Goal: Information Seeking & Learning: Learn about a topic

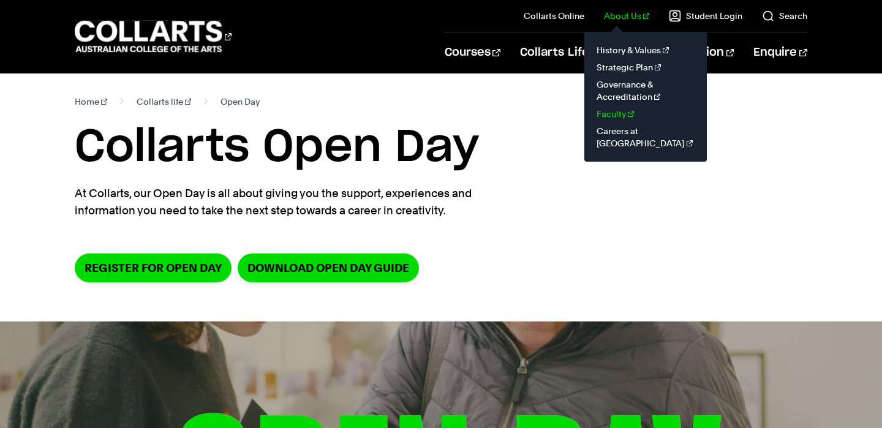
click at [617, 110] on link "Faculty" at bounding box center [645, 113] width 103 height 17
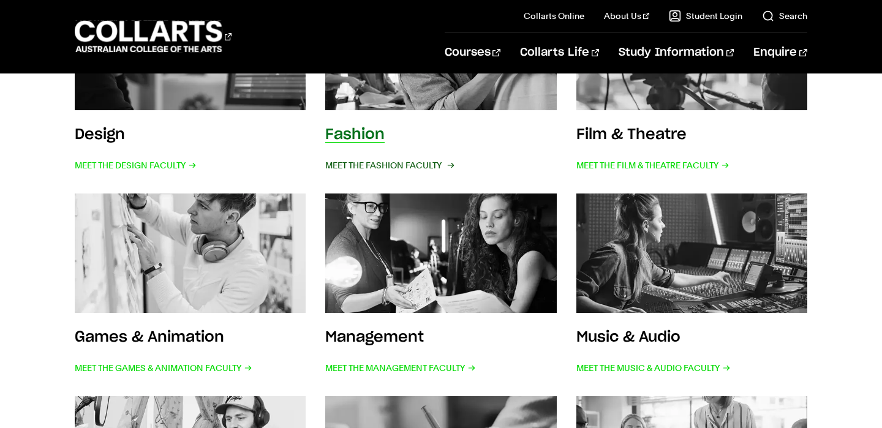
scroll to position [329, 0]
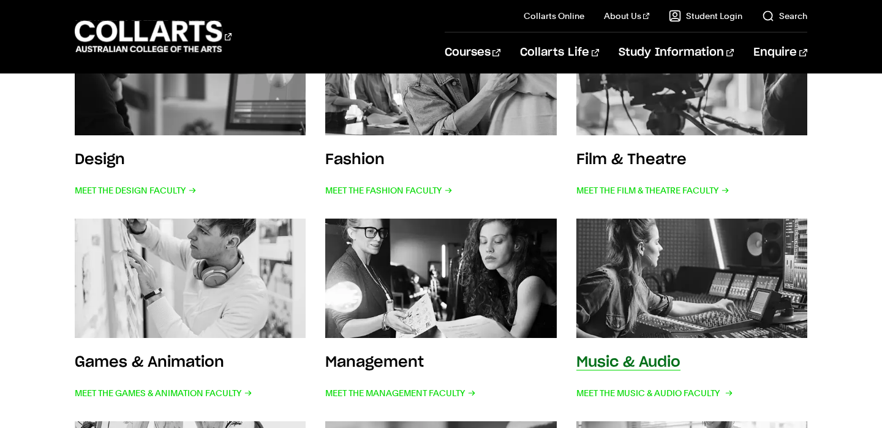
click at [643, 302] on img at bounding box center [692, 279] width 254 height 132
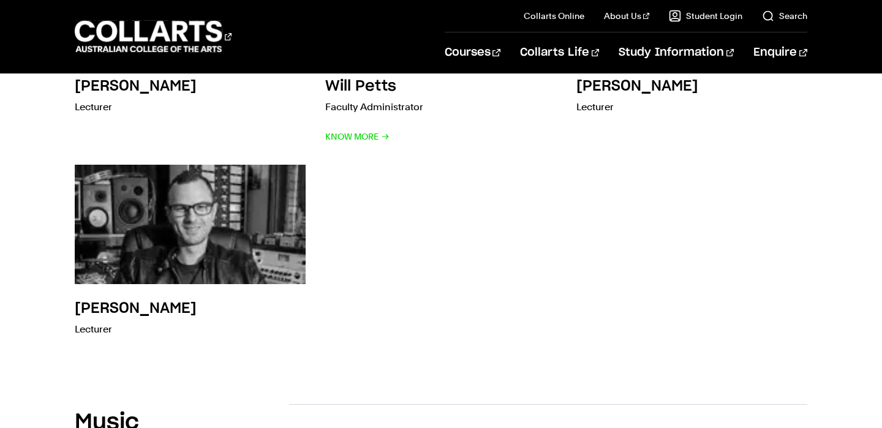
scroll to position [833, 0]
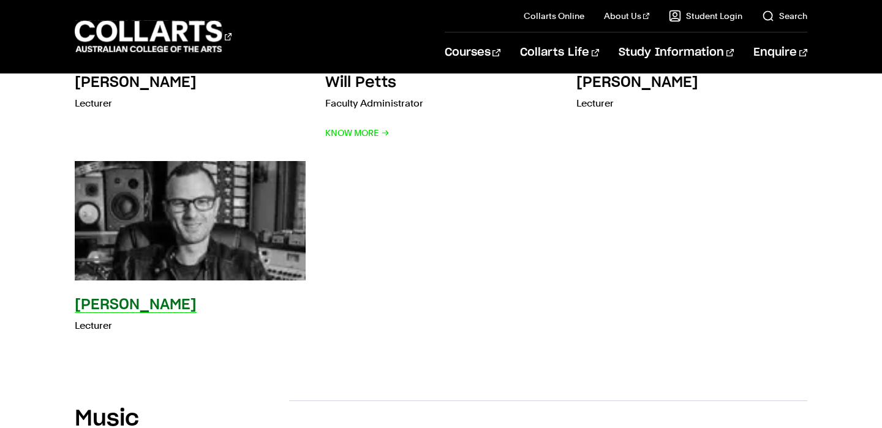
click at [189, 220] on img at bounding box center [191, 220] width 254 height 131
click at [115, 298] on h3 "Dan Murtagh" at bounding box center [136, 305] width 122 height 15
click at [88, 317] on p "Lecturer" at bounding box center [136, 325] width 122 height 17
click at [98, 298] on h3 "Dan Murtagh" at bounding box center [136, 305] width 122 height 15
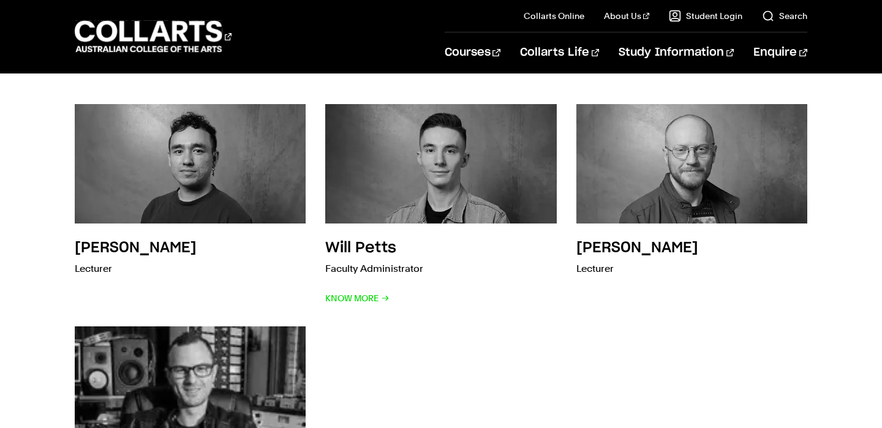
scroll to position [564, 0]
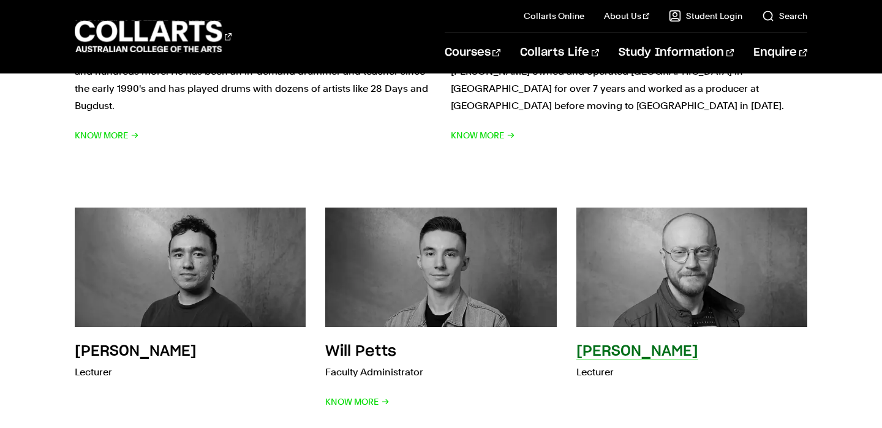
click at [636, 344] on h3 "Sam Swain" at bounding box center [637, 351] width 122 height 15
click at [681, 236] on img at bounding box center [692, 268] width 254 height 132
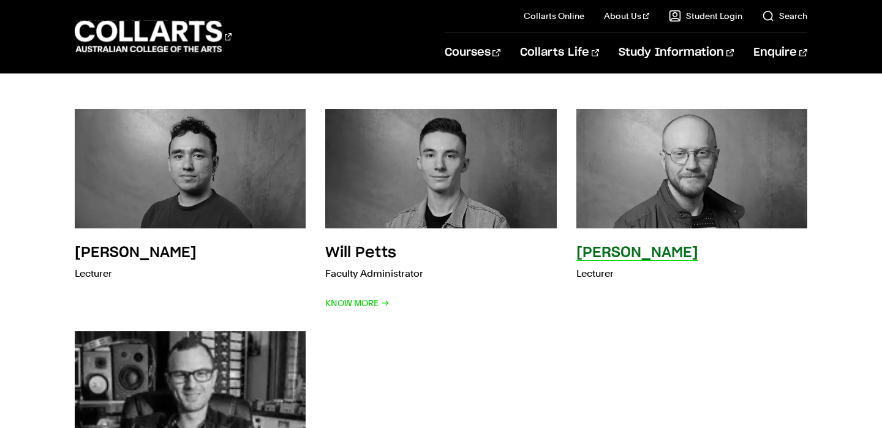
scroll to position [661, 0]
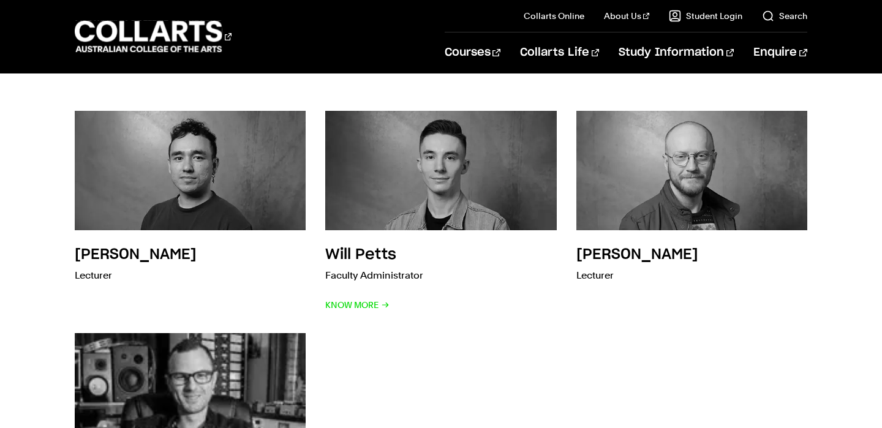
click at [466, 352] on div "Sean Hutton Lecturer Will Petts Faculty Administrator Know More Sam Swain Lectu…" at bounding box center [441, 309] width 732 height 437
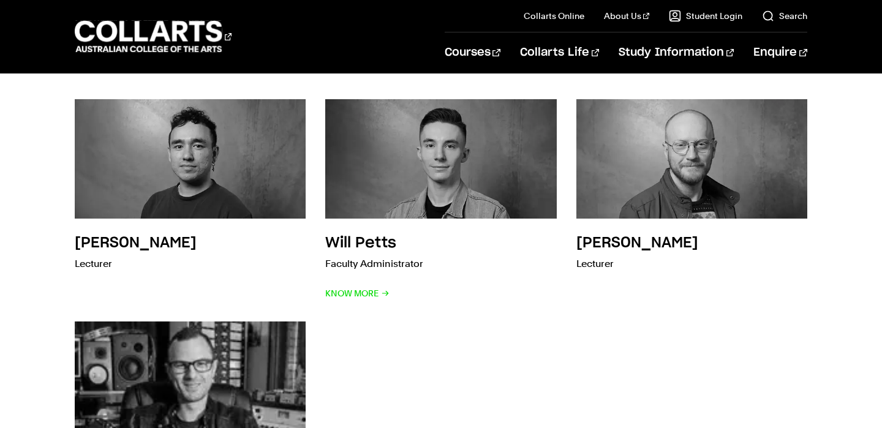
scroll to position [674, 0]
